Goal: Information Seeking & Learning: Learn about a topic

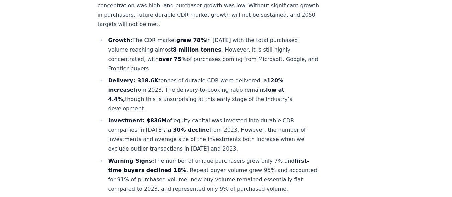
scroll to position [294, 0]
click at [147, 76] on li "Delivery: 318.6K tonnes of durable CDR were delivered, a 120% increase from 202…" at bounding box center [213, 95] width 213 height 38
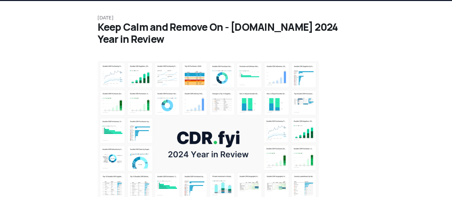
scroll to position [0, 0]
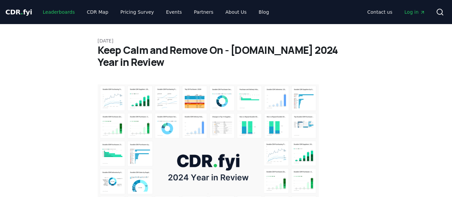
click at [64, 10] on link "Leaderboards" at bounding box center [59, 12] width 43 height 12
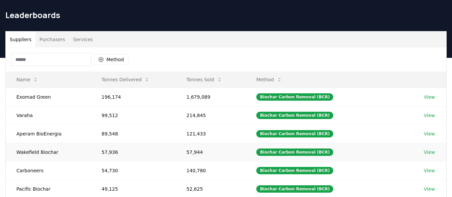
scroll to position [21, 0]
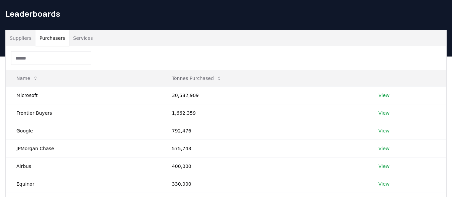
click at [53, 37] on button "Purchasers" at bounding box center [53, 38] width 34 height 16
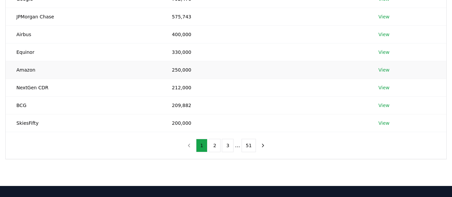
scroll to position [153, 0]
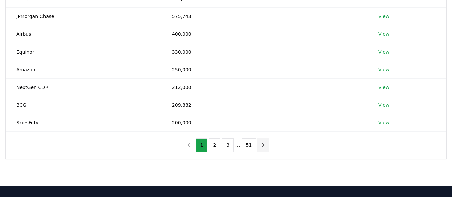
click at [260, 146] on icon "next page" at bounding box center [263, 145] width 6 height 6
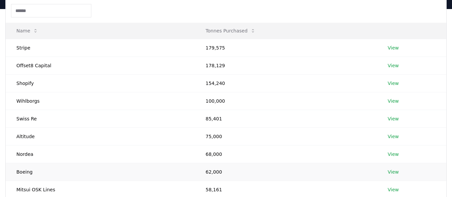
scroll to position [68, 0]
click at [245, 90] on td "154,240" at bounding box center [286, 84] width 182 height 18
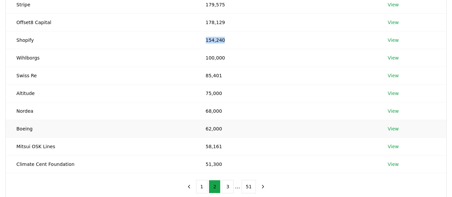
scroll to position [112, 0]
click at [393, 42] on link "View" at bounding box center [393, 40] width 11 height 7
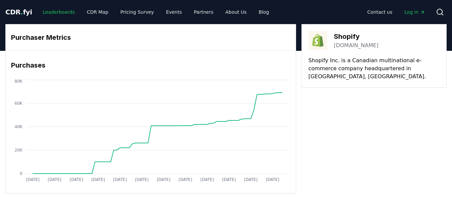
click at [57, 12] on link "Leaderboards" at bounding box center [59, 12] width 43 height 12
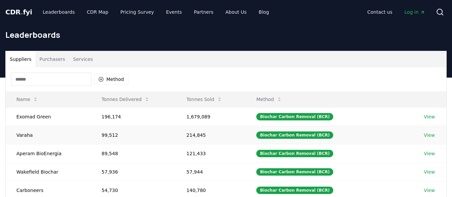
click at [430, 136] on link "View" at bounding box center [429, 135] width 11 height 7
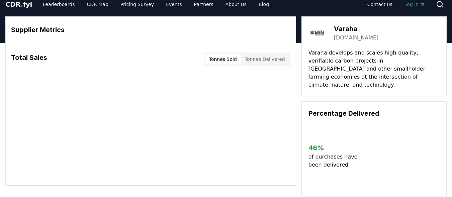
scroll to position [7, 0]
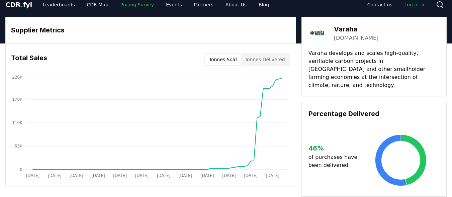
click at [128, 8] on link "Pricing Survey" at bounding box center [137, 5] width 44 height 12
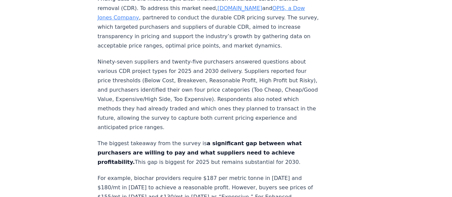
scroll to position [292, 0]
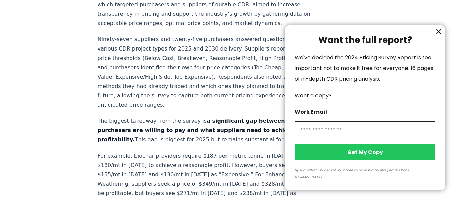
click at [233, 126] on div at bounding box center [226, 98] width 452 height 197
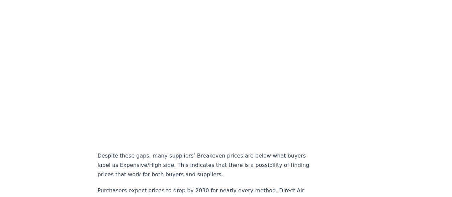
scroll to position [466, 0]
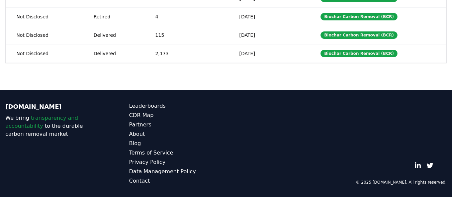
scroll to position [7, 0]
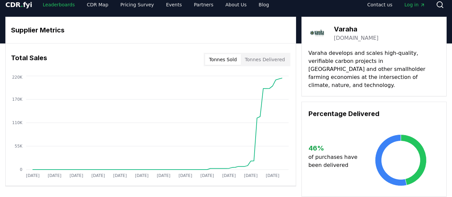
click at [49, 3] on link "Leaderboards" at bounding box center [59, 5] width 43 height 12
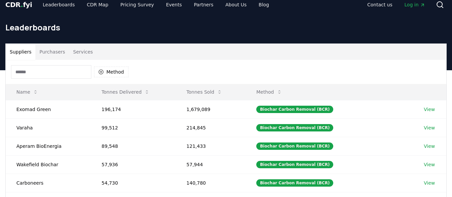
click at [25, 54] on button "Suppliers" at bounding box center [21, 52] width 30 height 16
click at [57, 4] on link "Leaderboards" at bounding box center [59, 5] width 43 height 12
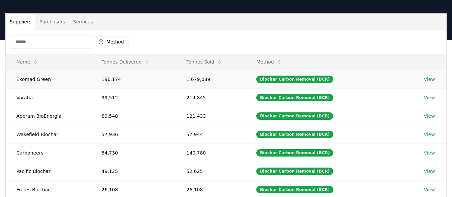
scroll to position [38, 0]
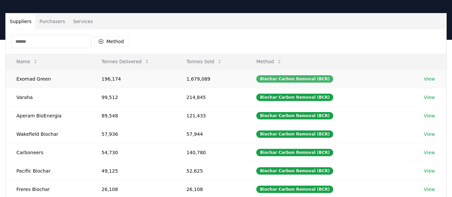
click at [284, 78] on div "Biochar Carbon Removal (BCR)" at bounding box center [295, 78] width 77 height 7
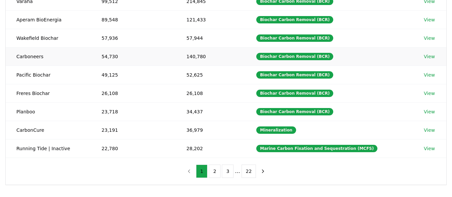
scroll to position [134, 0]
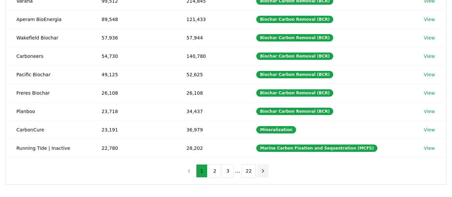
click at [262, 170] on icon "next page" at bounding box center [263, 171] width 6 height 6
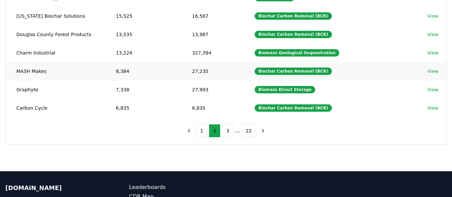
scroll to position [175, 0]
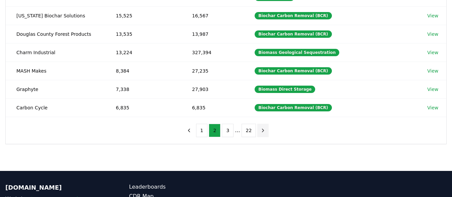
click at [260, 133] on icon "next page" at bounding box center [263, 131] width 6 height 6
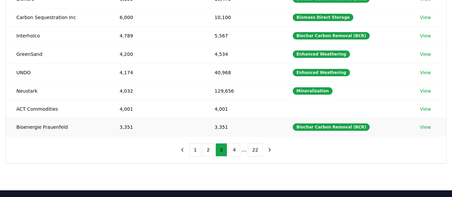
scroll to position [157, 0]
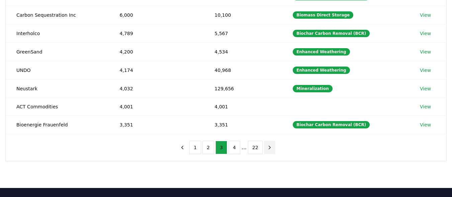
click at [269, 149] on icon "next page" at bounding box center [270, 147] width 2 height 3
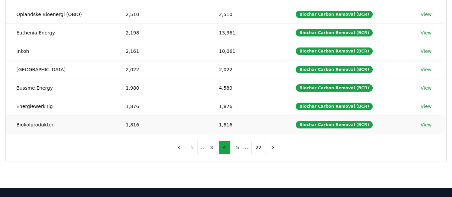
scroll to position [158, 0]
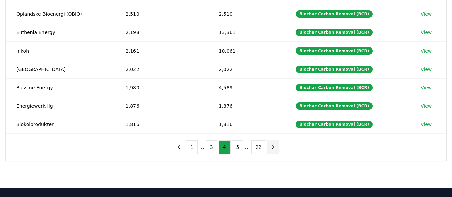
click at [271, 149] on icon "next page" at bounding box center [273, 147] width 6 height 6
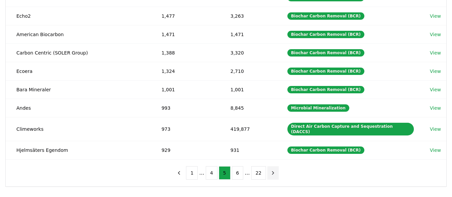
scroll to position [144, 0]
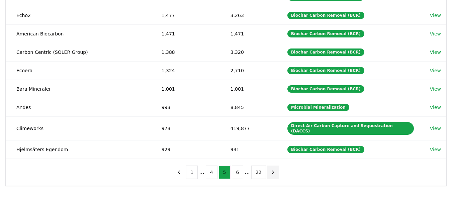
click at [271, 169] on icon "next page" at bounding box center [273, 172] width 6 height 6
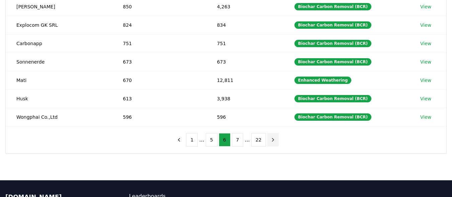
scroll to position [166, 0]
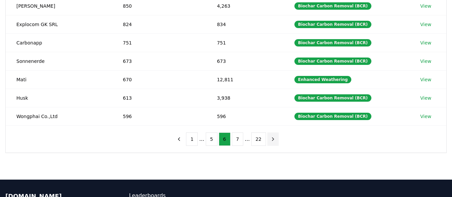
click at [272, 139] on icon "next page" at bounding box center [273, 139] width 2 height 3
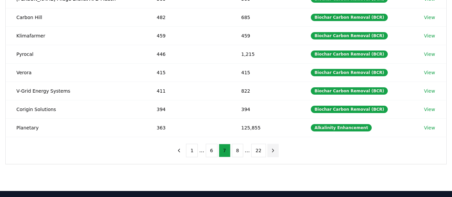
scroll to position [157, 0]
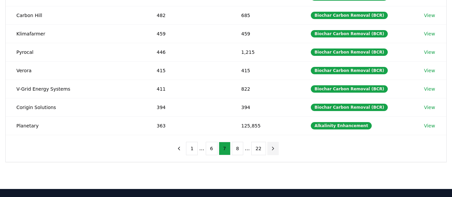
click at [272, 153] on button "next page" at bounding box center [273, 148] width 11 height 13
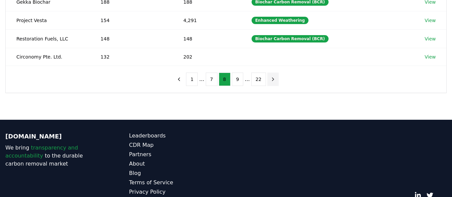
scroll to position [226, 0]
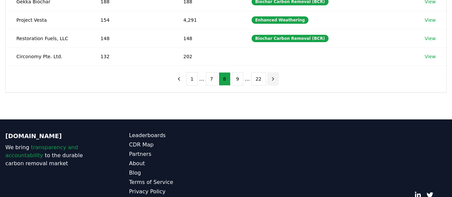
click at [273, 81] on icon "next page" at bounding box center [273, 79] width 6 height 6
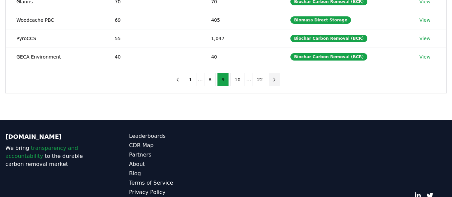
click at [273, 81] on icon "next page" at bounding box center [275, 80] width 6 height 6
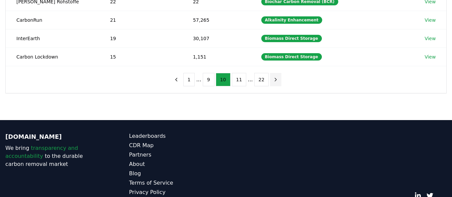
click at [273, 81] on icon "next page" at bounding box center [276, 80] width 6 height 6
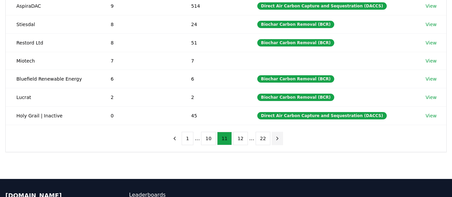
scroll to position [166, 0]
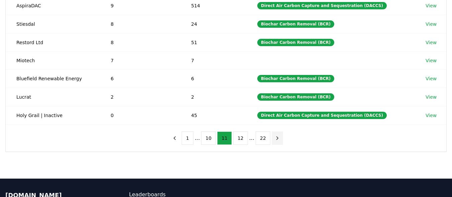
click at [272, 142] on button "next page" at bounding box center [277, 138] width 11 height 13
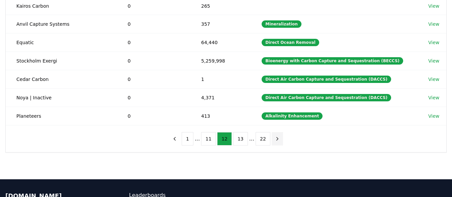
click at [272, 142] on button "next page" at bounding box center [277, 138] width 11 height 13
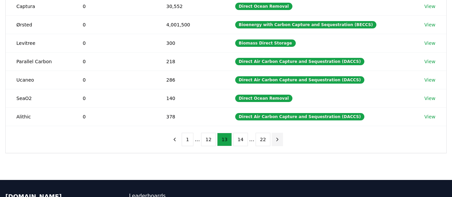
click at [275, 142] on icon "next page" at bounding box center [278, 140] width 6 height 6
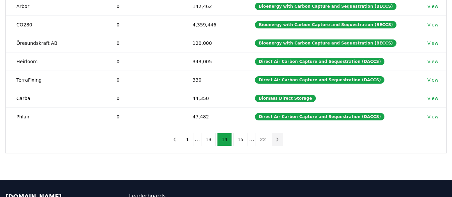
click at [275, 142] on icon "next page" at bounding box center [278, 140] width 6 height 6
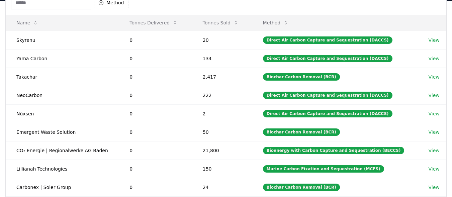
scroll to position [0, 0]
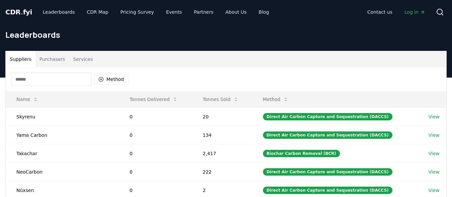
click at [56, 77] on input at bounding box center [51, 79] width 80 height 13
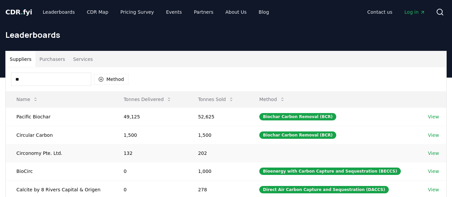
type input "*"
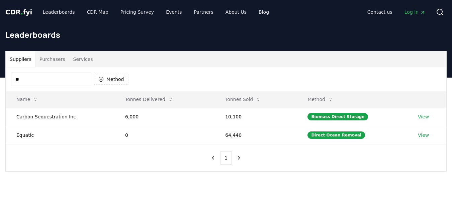
type input "*"
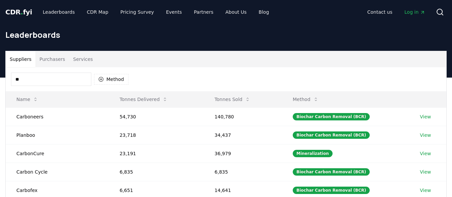
type input "*"
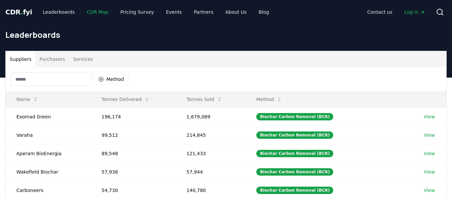
click at [93, 12] on link "CDR Map" at bounding box center [98, 12] width 32 height 12
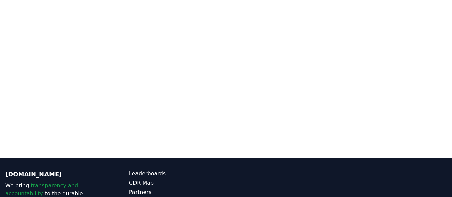
scroll to position [102, 0]
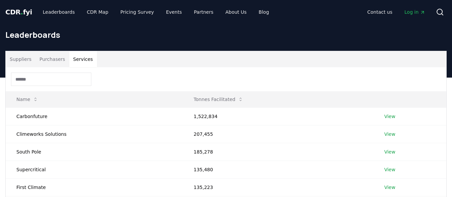
click at [80, 60] on button "Services" at bounding box center [83, 59] width 28 height 16
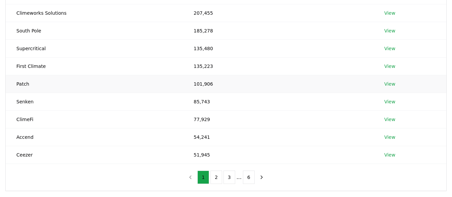
scroll to position [122, 0]
click at [262, 178] on icon "next page" at bounding box center [262, 177] width 6 height 6
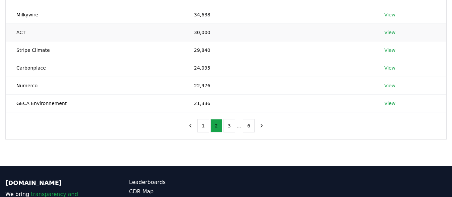
scroll to position [173, 0]
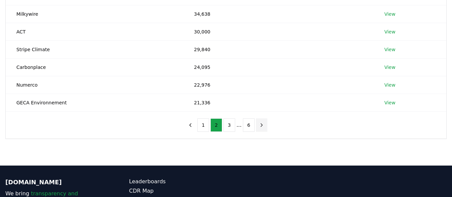
click at [259, 128] on icon "next page" at bounding box center [262, 125] width 6 height 6
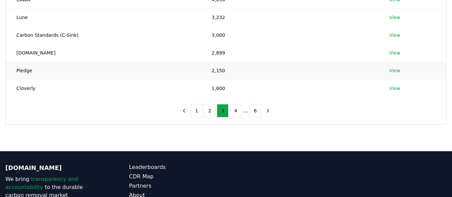
scroll to position [189, 0]
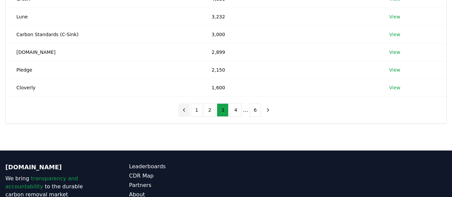
click at [187, 109] on icon "previous page" at bounding box center [184, 110] width 6 height 6
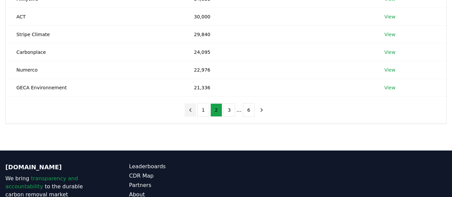
click at [188, 109] on button "previous page" at bounding box center [190, 109] width 11 height 13
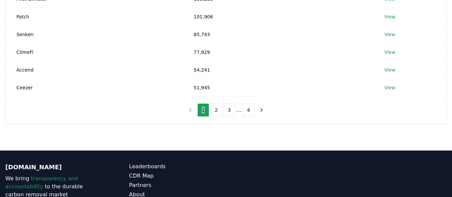
click at [188, 109] on nav "1 2 3 ... 6" at bounding box center [226, 109] width 83 height 13
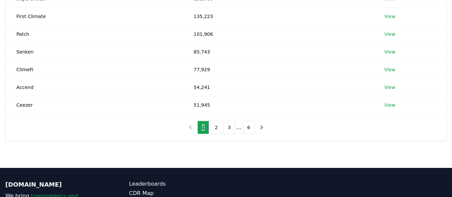
scroll to position [171, 0]
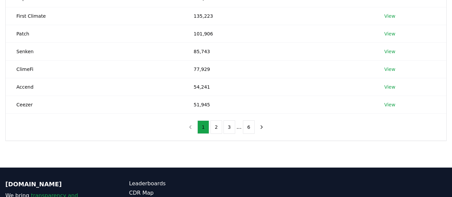
click at [197, 129] on nav "1 2 3 ... 6" at bounding box center [226, 127] width 83 height 13
click at [262, 127] on icon "next page" at bounding box center [262, 127] width 6 height 6
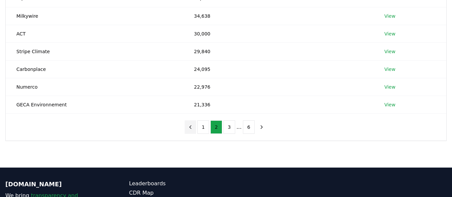
click at [194, 127] on icon "previous page" at bounding box center [191, 127] width 6 height 6
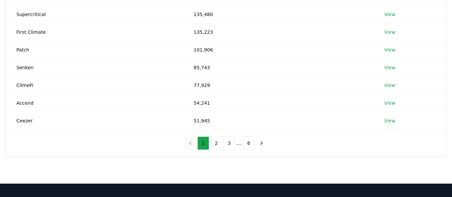
scroll to position [156, 0]
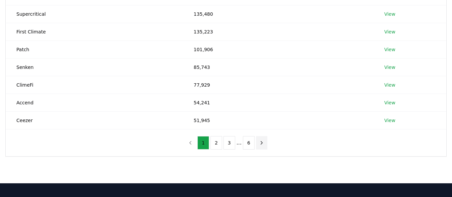
click at [260, 145] on icon "next page" at bounding box center [262, 143] width 6 height 6
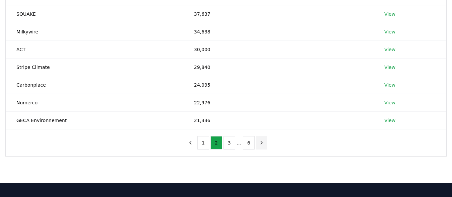
click at [260, 145] on icon "next page" at bounding box center [262, 143] width 6 height 6
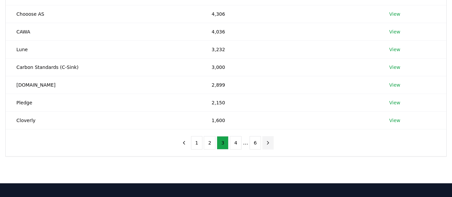
click at [260, 145] on nav "1 2 3 4 ... 6" at bounding box center [227, 142] width 96 height 13
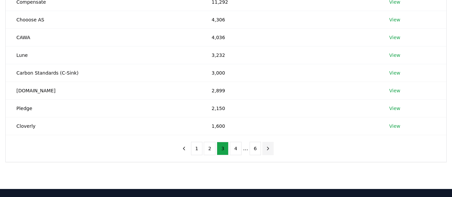
scroll to position [150, 0]
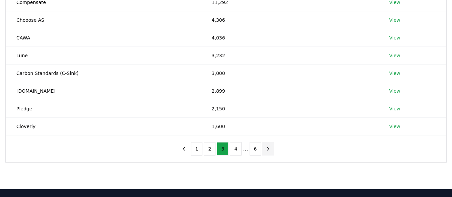
click at [265, 150] on icon "next page" at bounding box center [268, 149] width 6 height 6
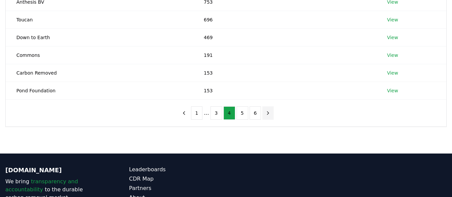
scroll to position [185, 0]
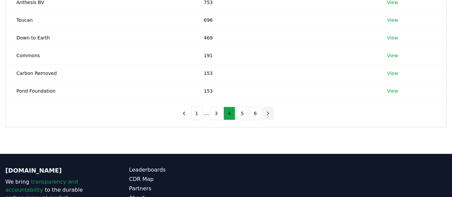
click at [267, 117] on button "next page" at bounding box center [268, 113] width 11 height 13
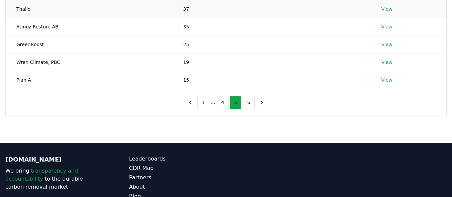
scroll to position [197, 0]
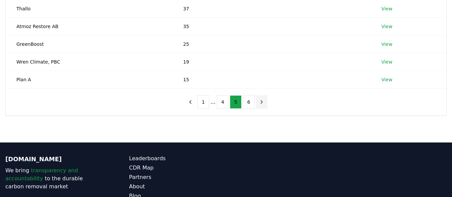
click at [261, 103] on icon "next page" at bounding box center [262, 101] width 2 height 3
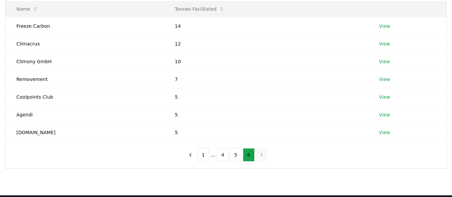
scroll to position [90, 0]
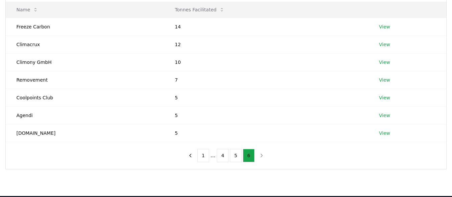
click at [258, 157] on nav "1 ... 4 5 6" at bounding box center [226, 155] width 83 height 13
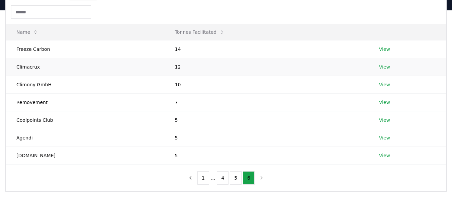
scroll to position [0, 0]
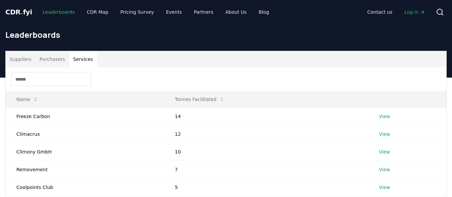
click at [50, 8] on link "Leaderboards" at bounding box center [59, 12] width 43 height 12
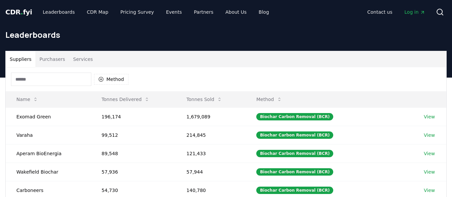
click at [13, 58] on button "Suppliers" at bounding box center [21, 59] width 30 height 16
click at [40, 79] on input at bounding box center [51, 79] width 80 height 13
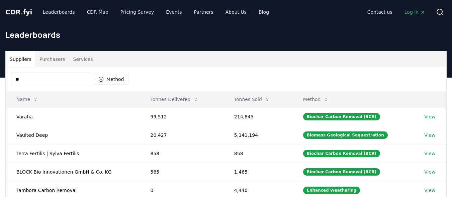
type input "*"
